Goal: Task Accomplishment & Management: Use online tool/utility

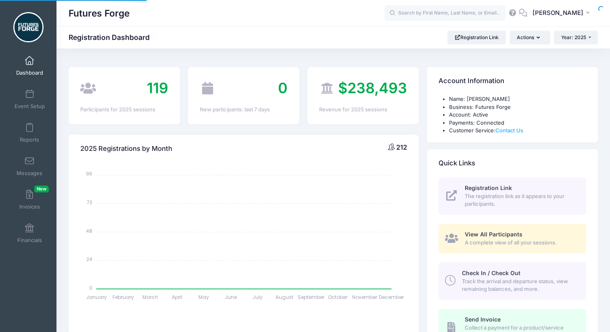
select select
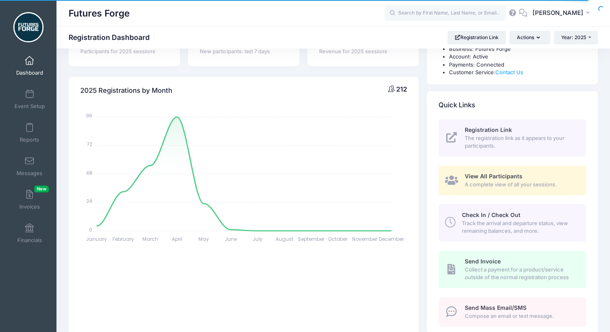
scroll to position [60, 0]
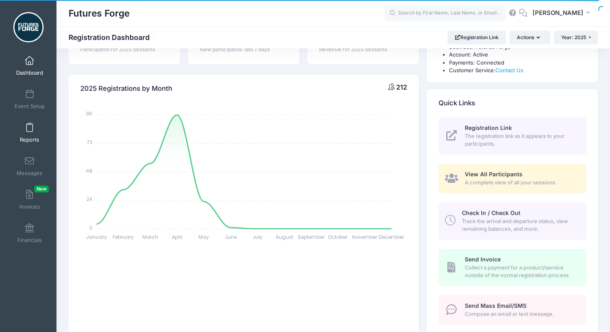
click at [29, 130] on span at bounding box center [29, 127] width 0 height 9
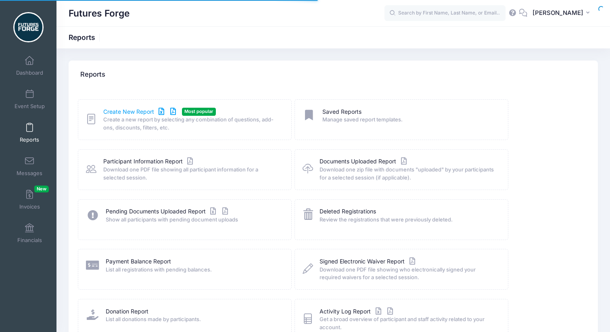
click at [136, 114] on link "Create New Report" at bounding box center [140, 112] width 75 height 8
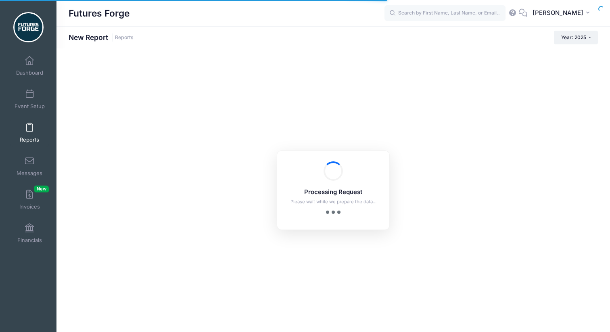
checkbox input "true"
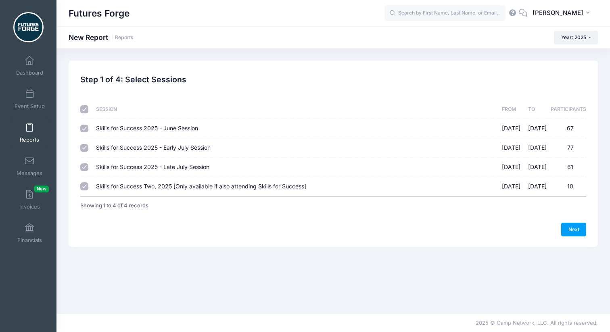
click at [178, 188] on span "Skills for Success Two, 2025 [Only available if also attending Skills for Succe…" at bounding box center [201, 186] width 210 height 7
click at [88, 188] on input "Skills for Success Two, 2025 [Only available if also attending Skills for Succe…" at bounding box center [84, 186] width 8 height 8
checkbox input "false"
click at [580, 230] on link "Next" at bounding box center [573, 230] width 25 height 14
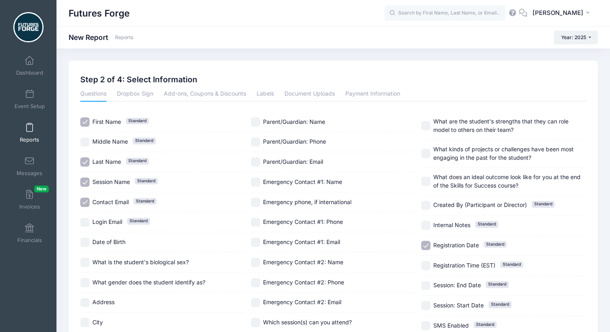
click at [104, 182] on span "Session Name" at bounding box center [111, 181] width 38 height 7
checkbox input "false"
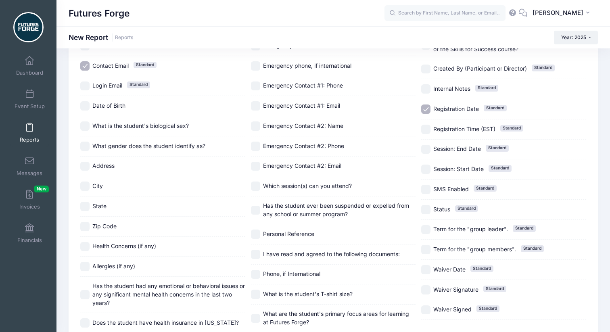
scroll to position [134, 0]
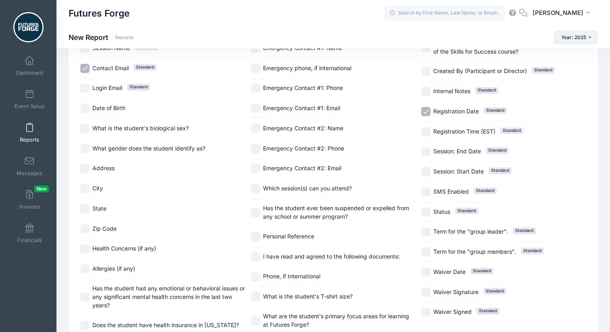
click at [435, 111] on span "Registration Date" at bounding box center [456, 111] width 46 height 7
checkbox input "false"
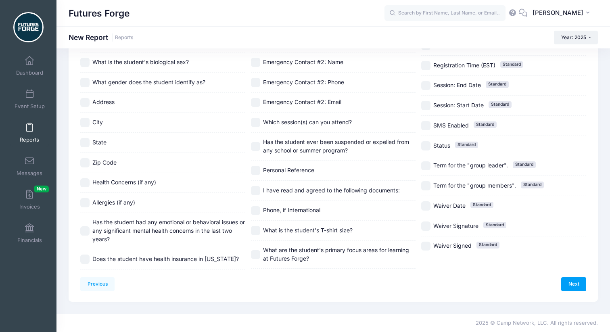
scroll to position [208, 0]
click at [571, 283] on link "Next" at bounding box center [573, 284] width 25 height 14
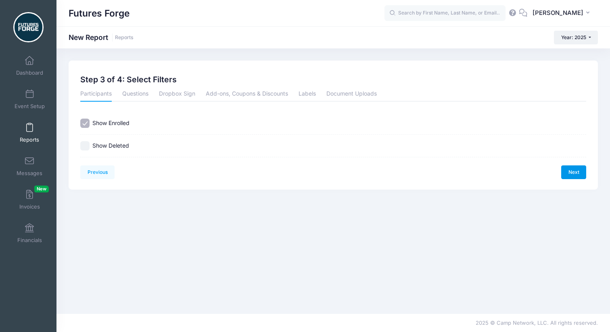
scroll to position [0, 0]
click at [566, 171] on link "Next" at bounding box center [573, 172] width 25 height 14
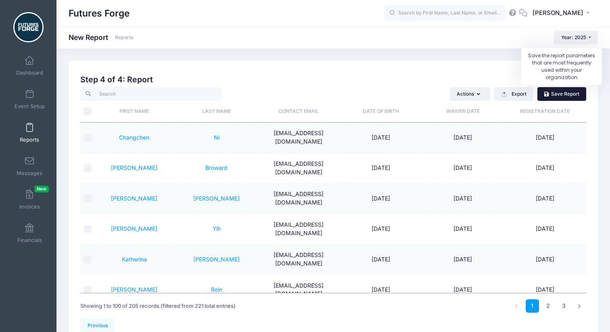
click at [552, 97] on link "Save Report" at bounding box center [561, 94] width 49 height 14
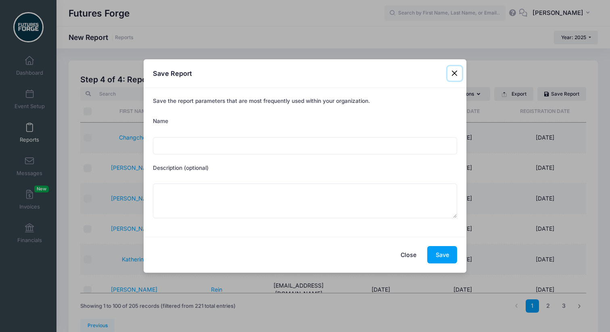
click at [459, 71] on button "Close" at bounding box center [454, 73] width 15 height 15
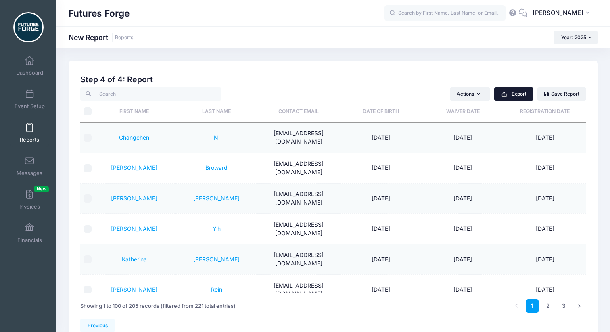
click at [505, 91] on icon "button" at bounding box center [504, 94] width 6 height 6
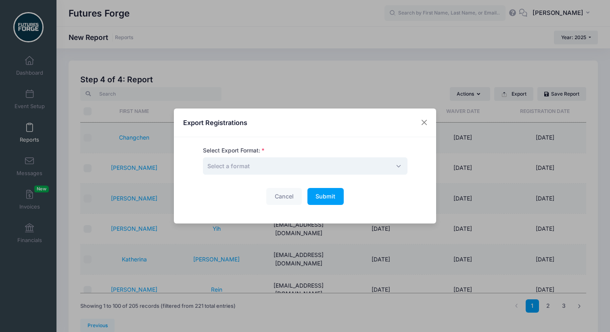
click at [275, 161] on span "Select a format" at bounding box center [305, 165] width 204 height 17
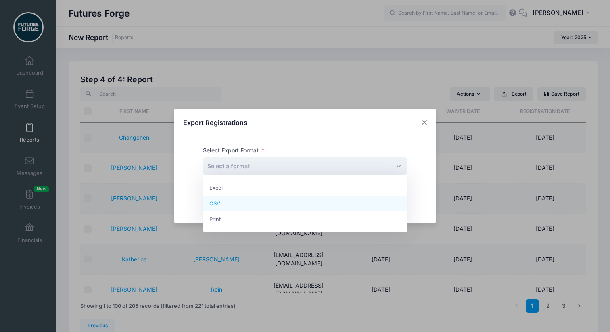
select select "csv"
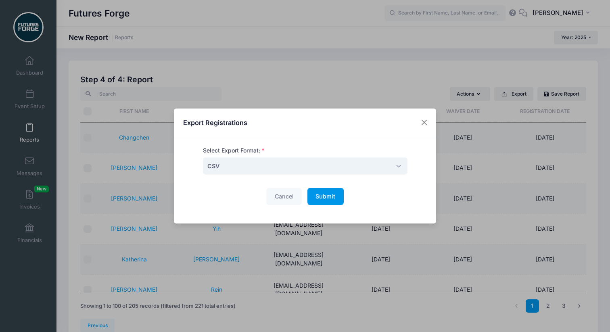
click at [319, 196] on span "Submit" at bounding box center [325, 196] width 20 height 7
